Goal: Information Seeking & Learning: Check status

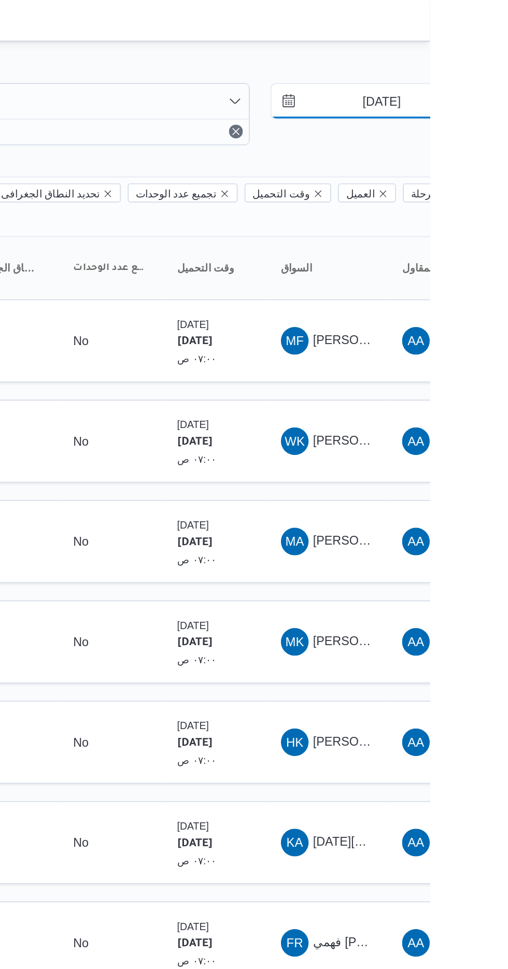
click at [465, 60] on input "[DATE]" at bounding box center [472, 60] width 118 height 21
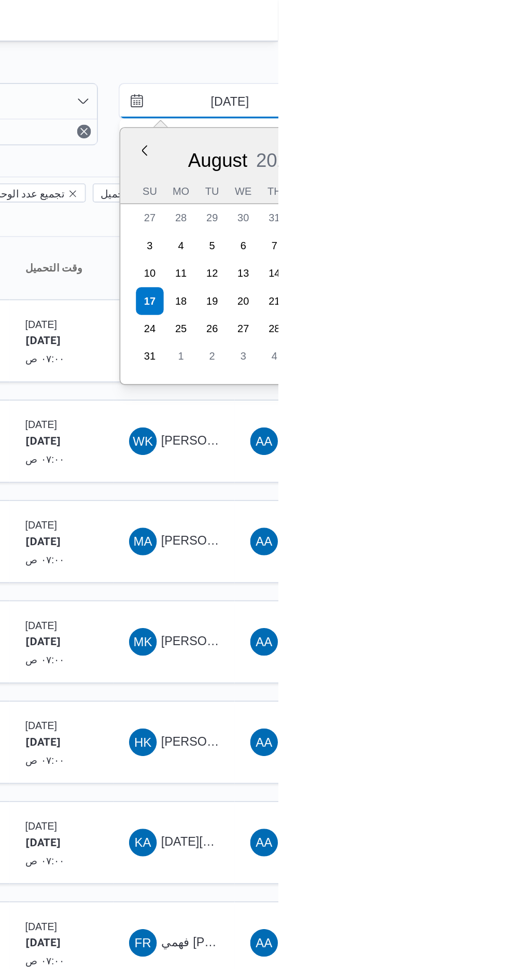
type input "[DATE]"
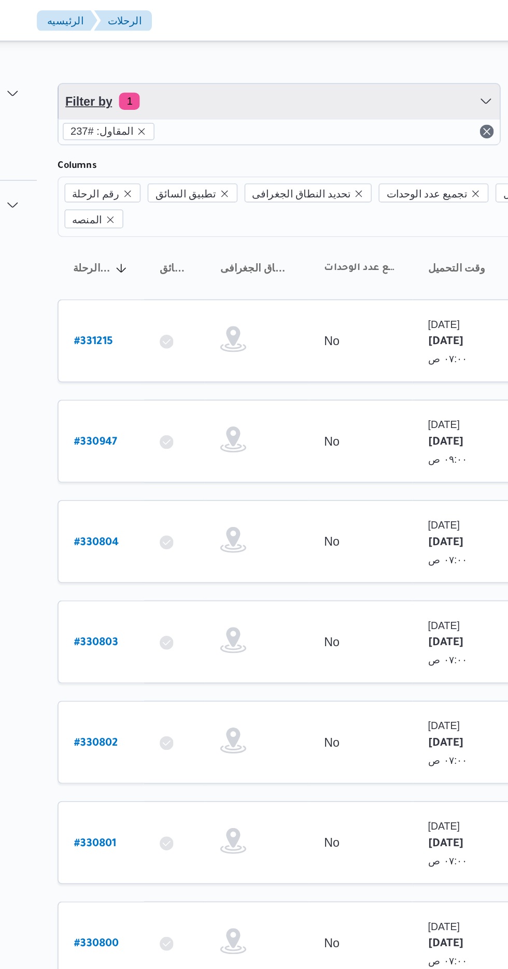
click at [267, 58] on span "Filter by 1" at bounding box center [267, 60] width 264 height 21
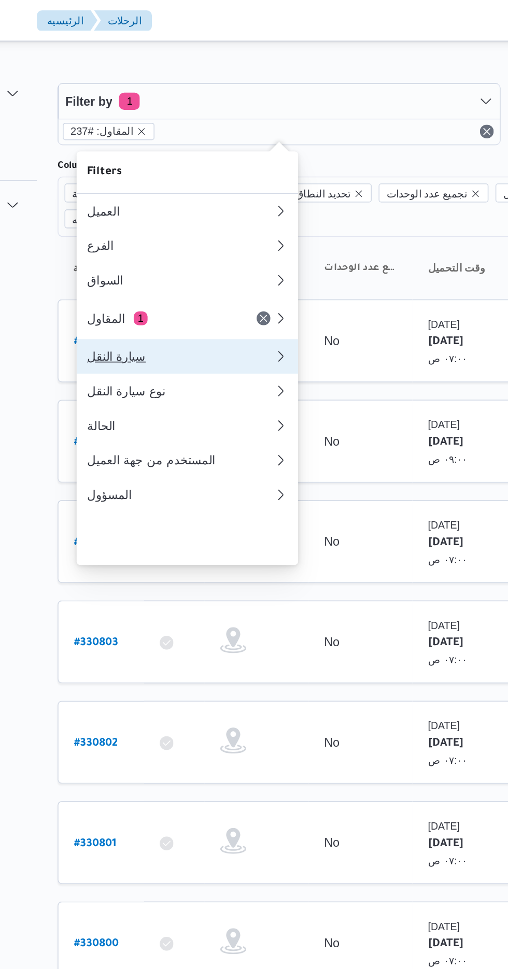
click at [206, 218] on div "سيارة النقل" at bounding box center [208, 213] width 112 height 8
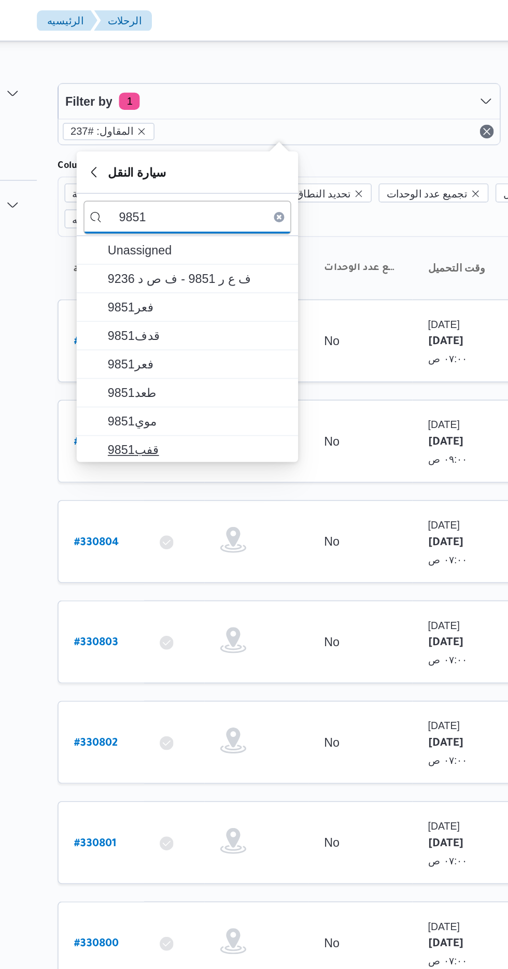
type input "9851"
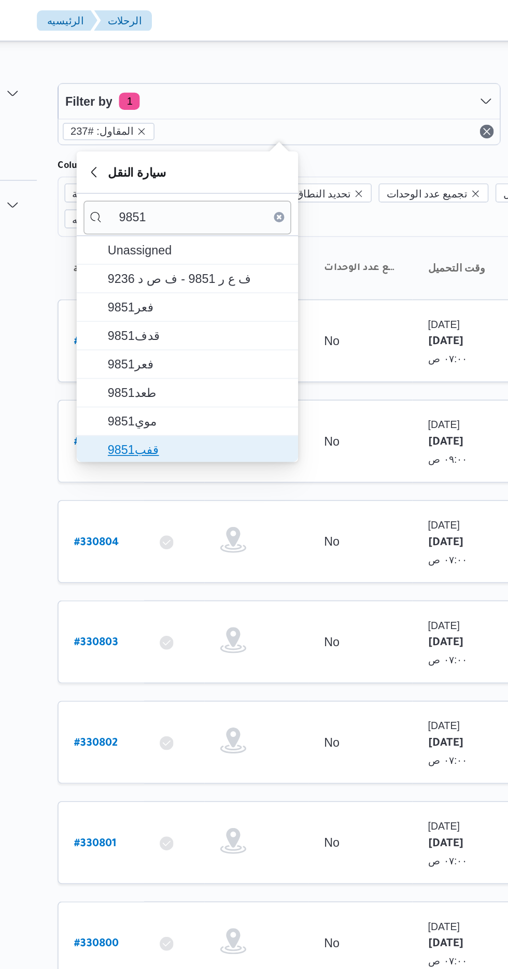
click at [208, 264] on span "قفب9851" at bounding box center [219, 269] width 108 height 12
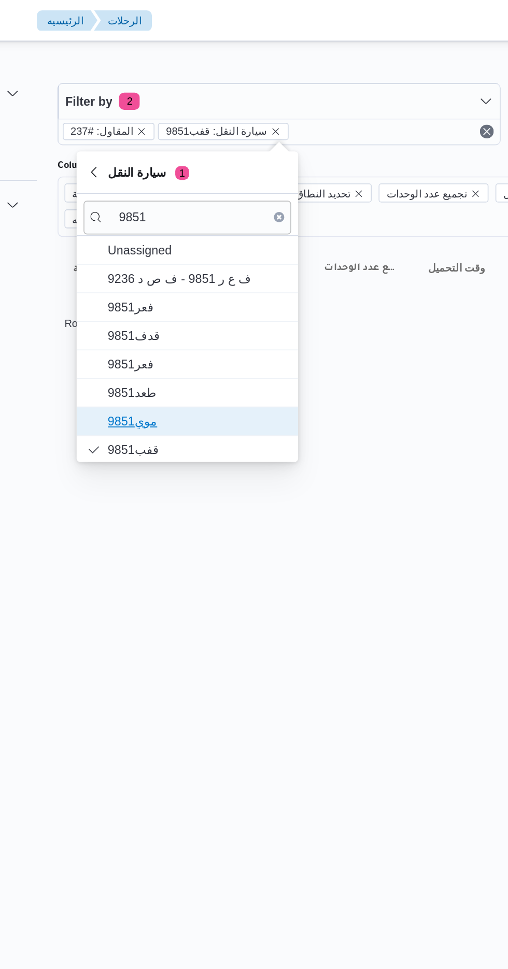
click at [200, 257] on span "موي9851" at bounding box center [219, 252] width 108 height 12
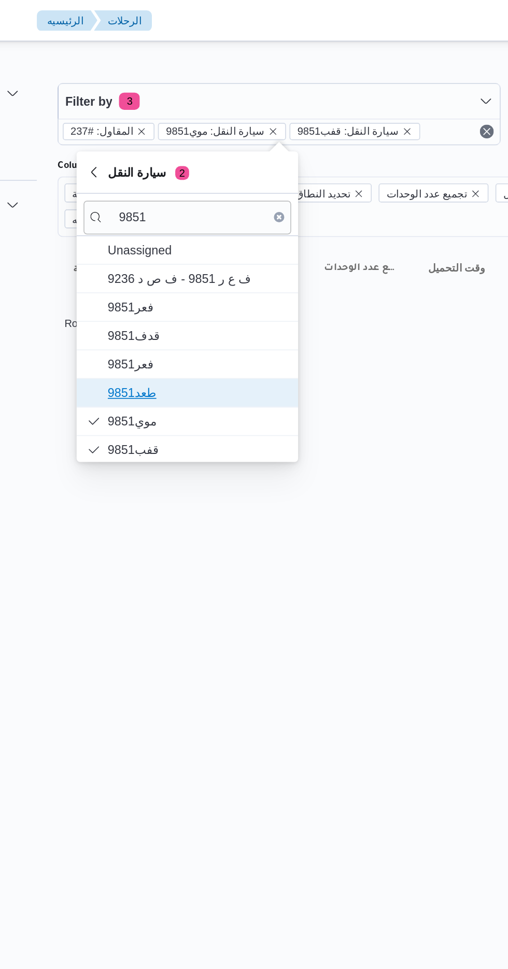
click at [219, 235] on span "طعد9851" at bounding box center [219, 235] width 108 height 12
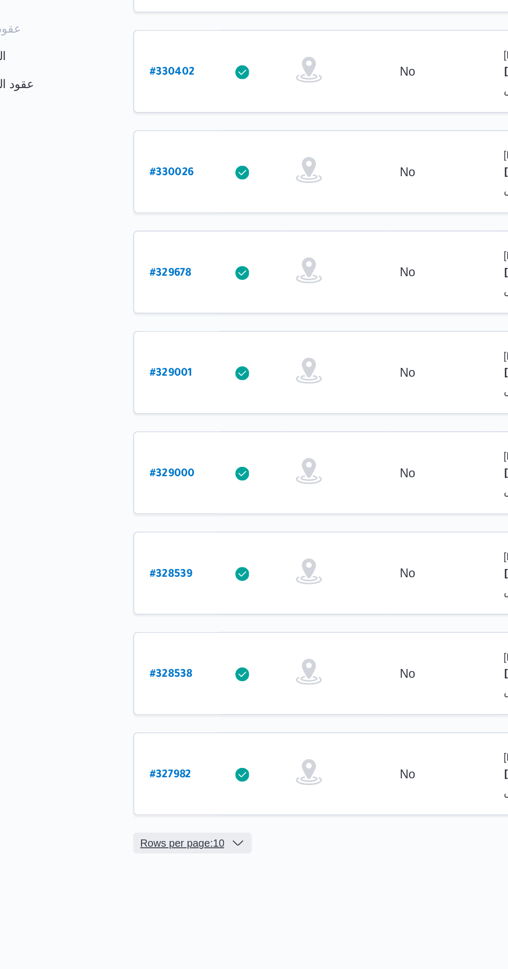
click at [156, 794] on span "Rows per page : 10" at bounding box center [164, 800] width 50 height 12
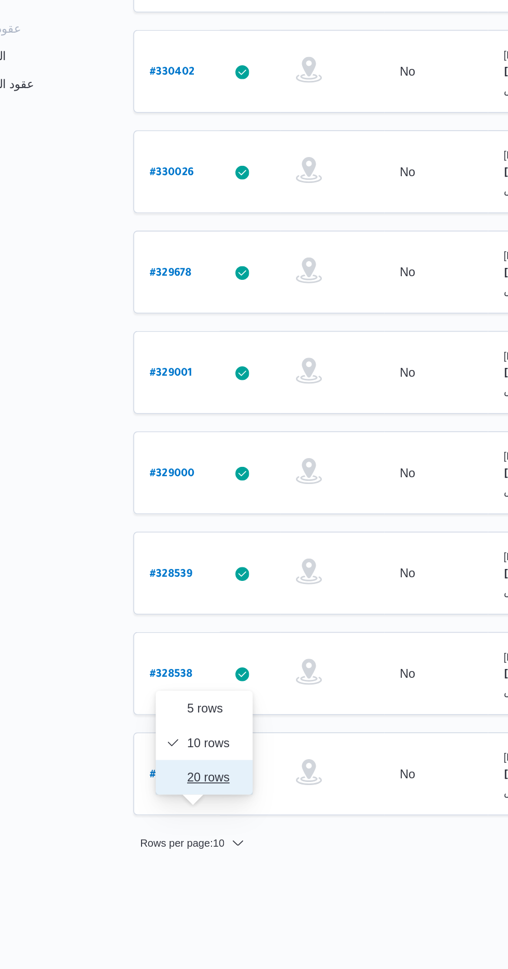
click at [163, 760] on span "20 rows" at bounding box center [177, 760] width 46 height 8
